Goal: Transaction & Acquisition: Purchase product/service

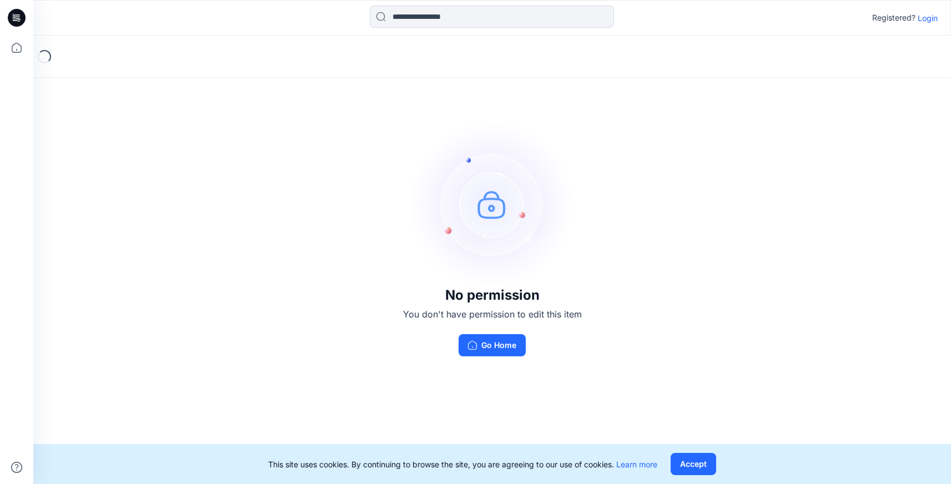
click at [924, 20] on p "Login" at bounding box center [928, 18] width 20 height 12
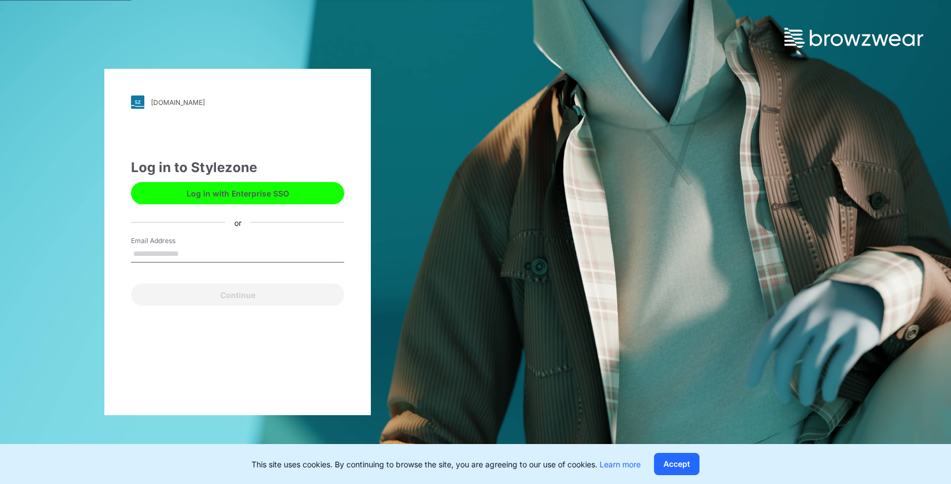
click at [184, 253] on input "Email Address" at bounding box center [237, 254] width 213 height 17
type input "**********"
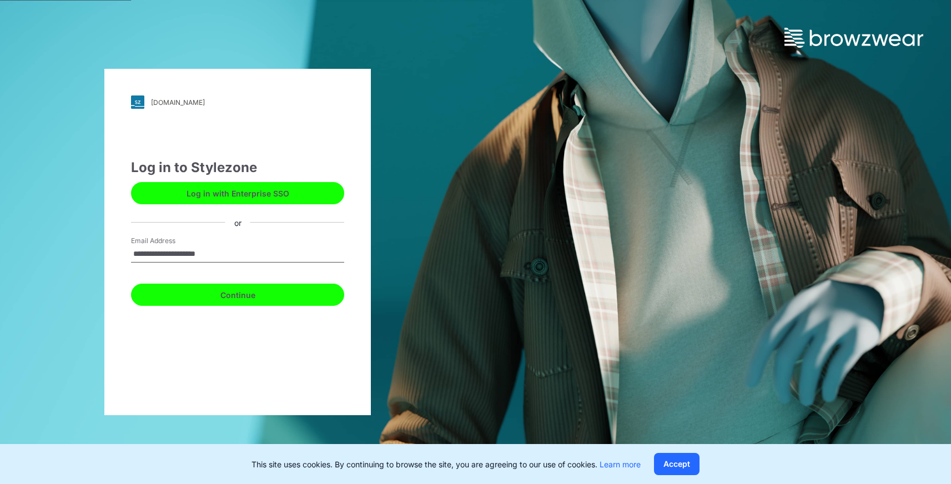
click at [204, 300] on button "Continue" at bounding box center [237, 295] width 213 height 22
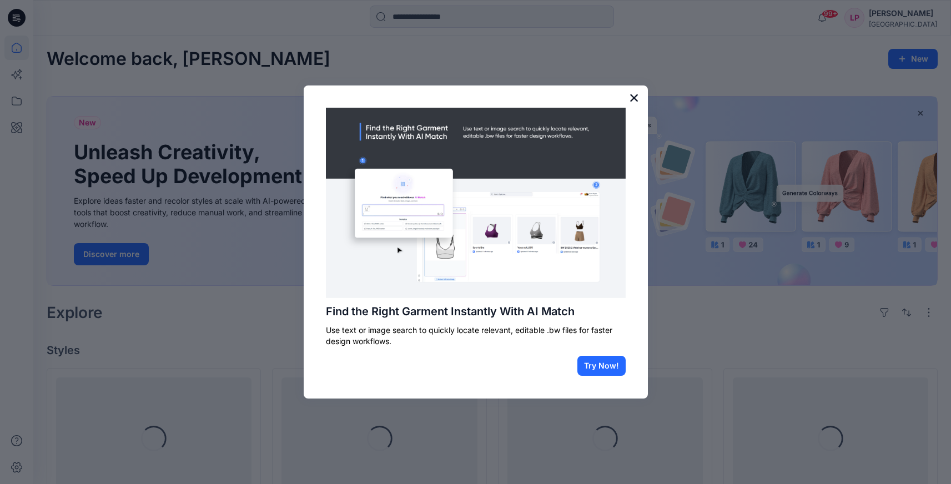
click at [631, 104] on button "×" at bounding box center [634, 98] width 11 height 18
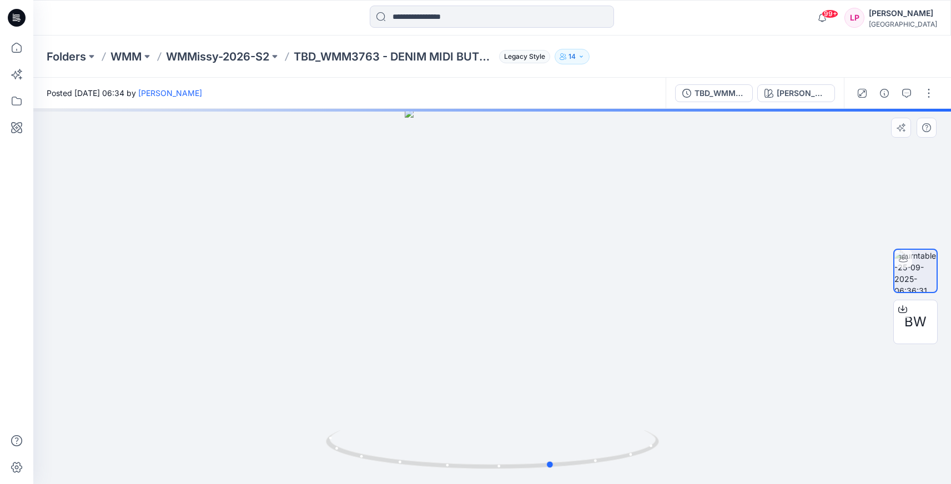
drag, startPoint x: 492, startPoint y: 469, endPoint x: 195, endPoint y: 448, distance: 297.7
click at [195, 448] on div at bounding box center [492, 296] width 918 height 375
